Goal: Find specific page/section: Find specific page/section

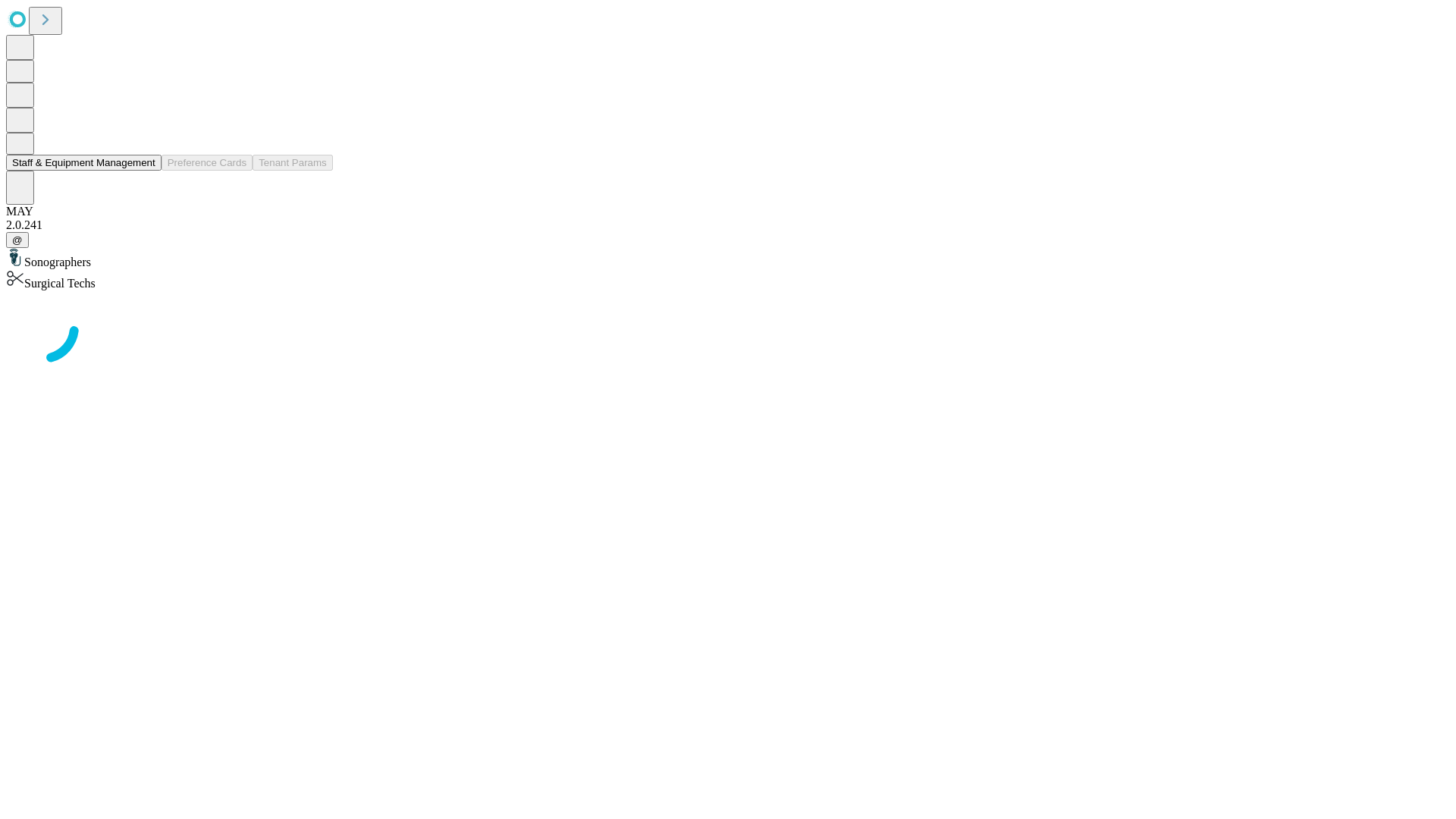
click at [145, 170] on button "Staff & Equipment Management" at bounding box center [84, 162] width 155 height 16
